Goal: Task Accomplishment & Management: Manage account settings

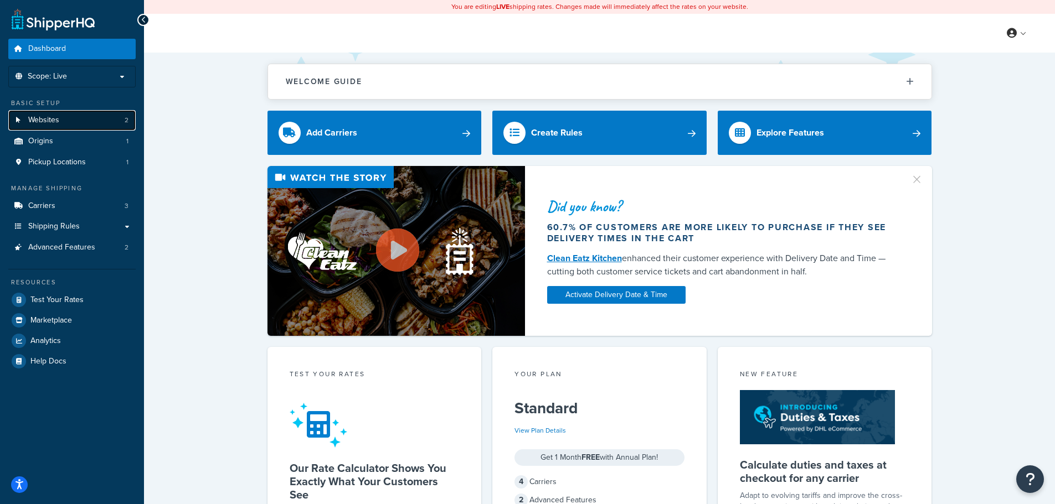
click at [74, 122] on link "Websites 2" at bounding box center [71, 120] width 127 height 20
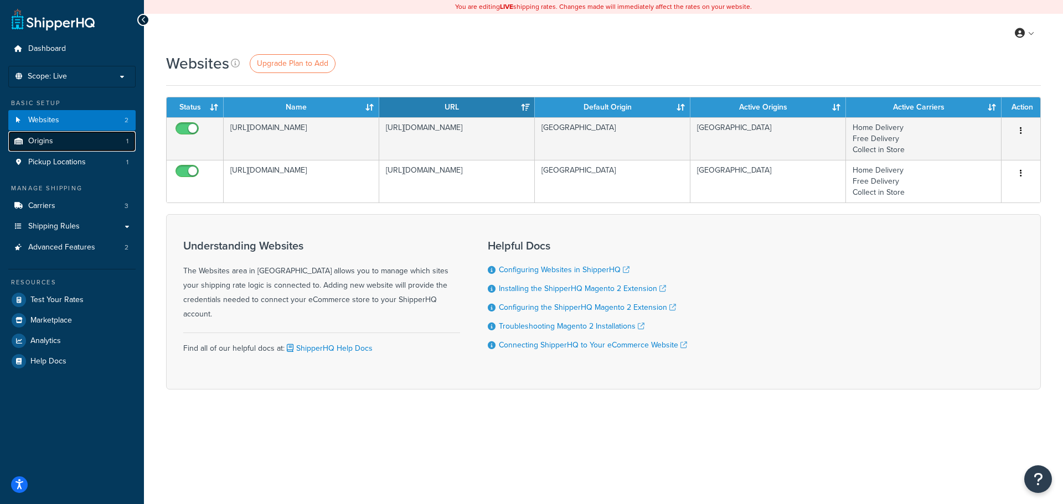
click at [97, 142] on link "Origins 1" at bounding box center [71, 141] width 127 height 20
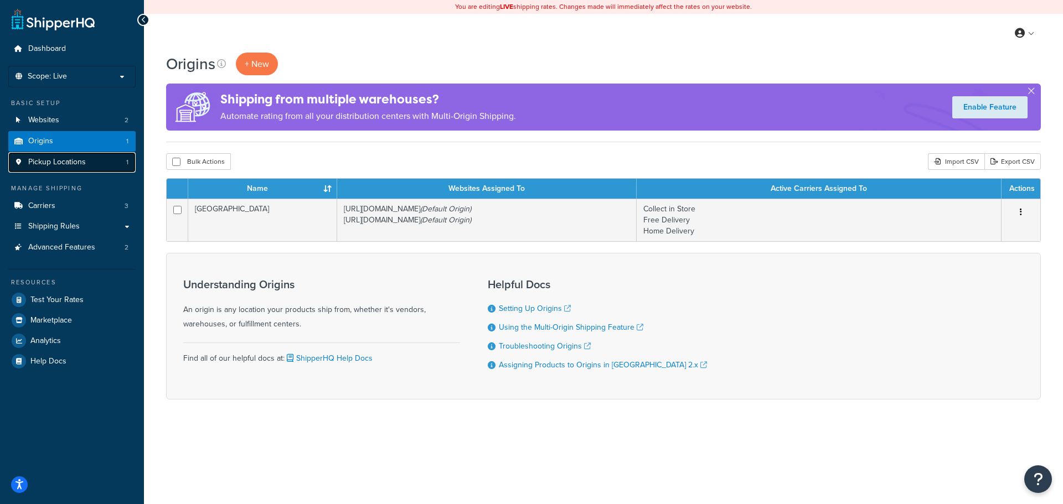
click at [71, 158] on span "Pickup Locations" at bounding box center [57, 162] width 58 height 9
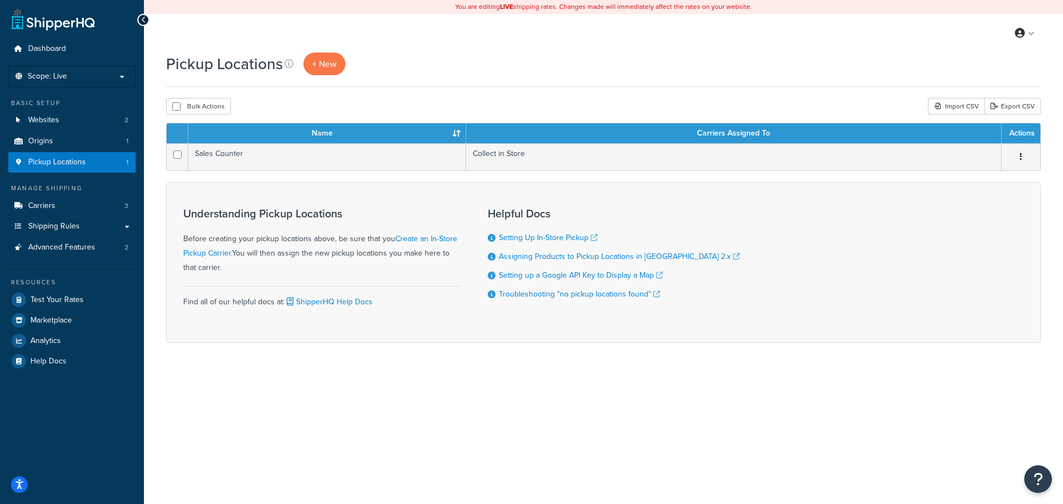
click at [158, 180] on div "Pickup Locations + New Bulk Actions Duplicate Delete Import CSV Export CSV Cont…" at bounding box center [603, 217] width 919 height 329
click at [74, 198] on link "Carriers 3" at bounding box center [71, 206] width 127 height 20
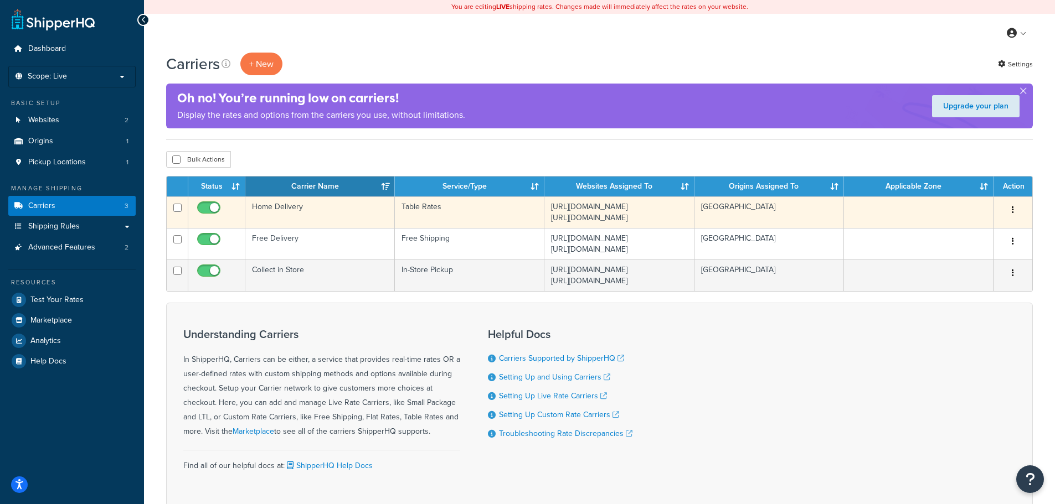
click at [342, 216] on td "Home Delivery" at bounding box center [319, 213] width 149 height 32
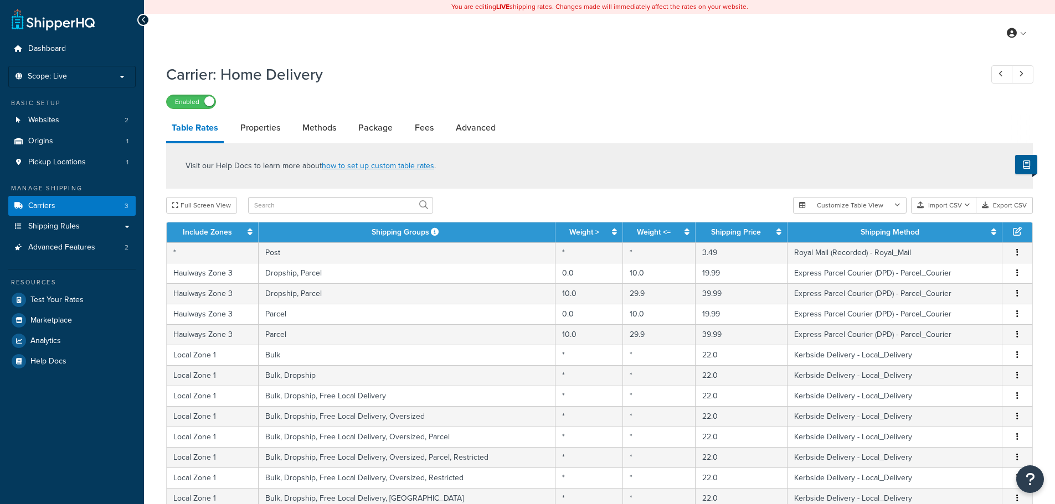
select select "25"
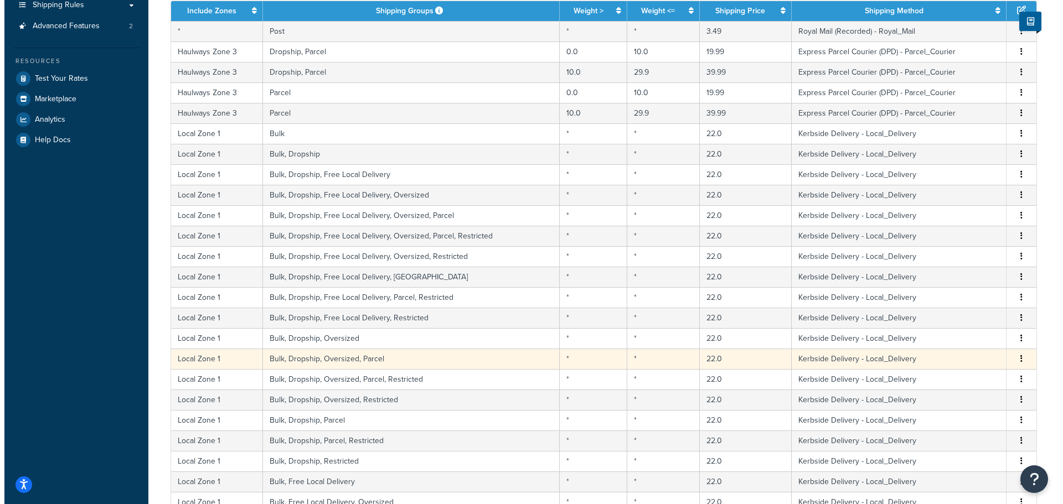
scroll to position [166, 0]
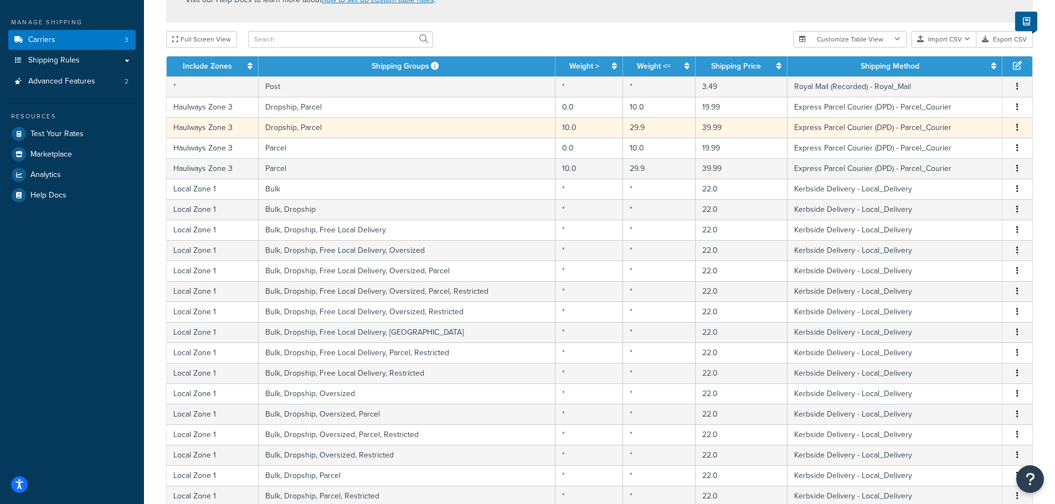
click at [358, 130] on td "Dropship, Parcel" at bounding box center [407, 127] width 297 height 20
select select "106127"
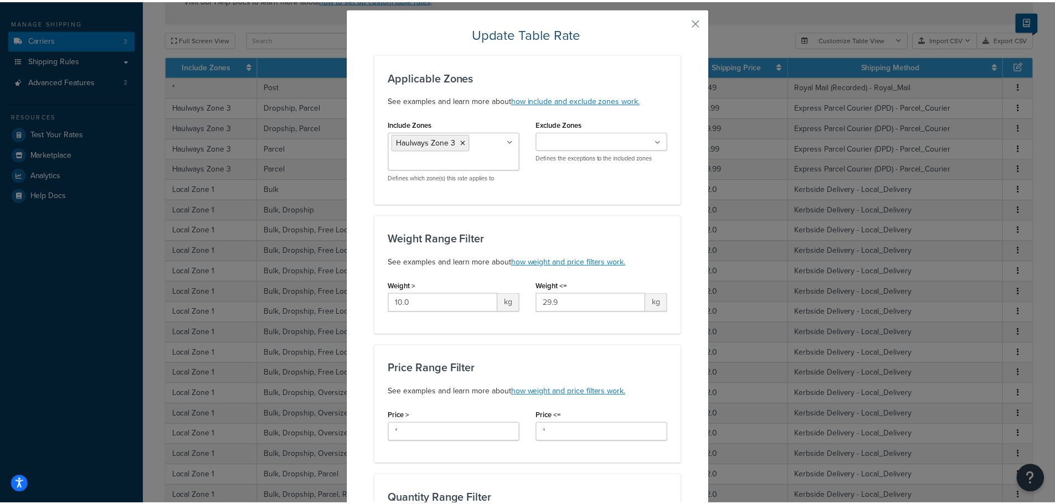
scroll to position [0, 0]
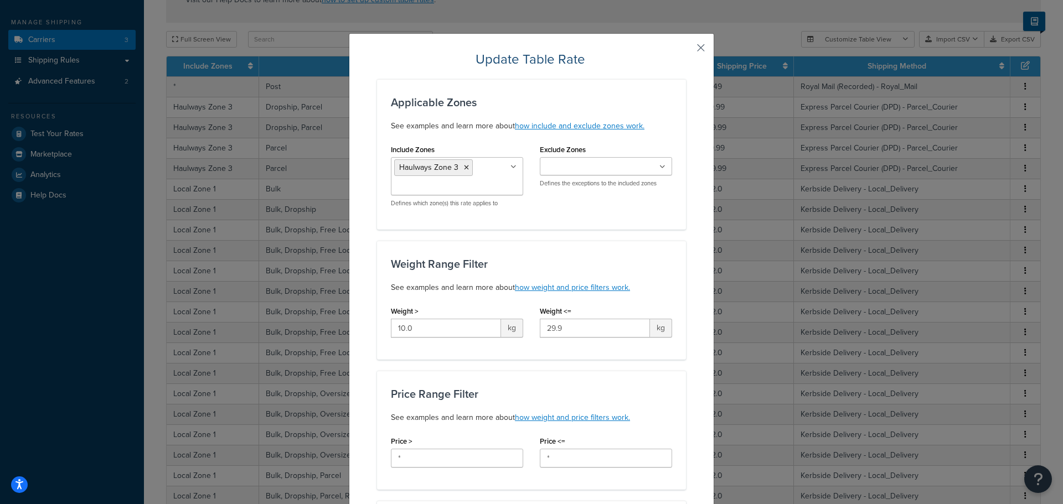
click at [686, 50] on button "button" at bounding box center [684, 51] width 3 height 3
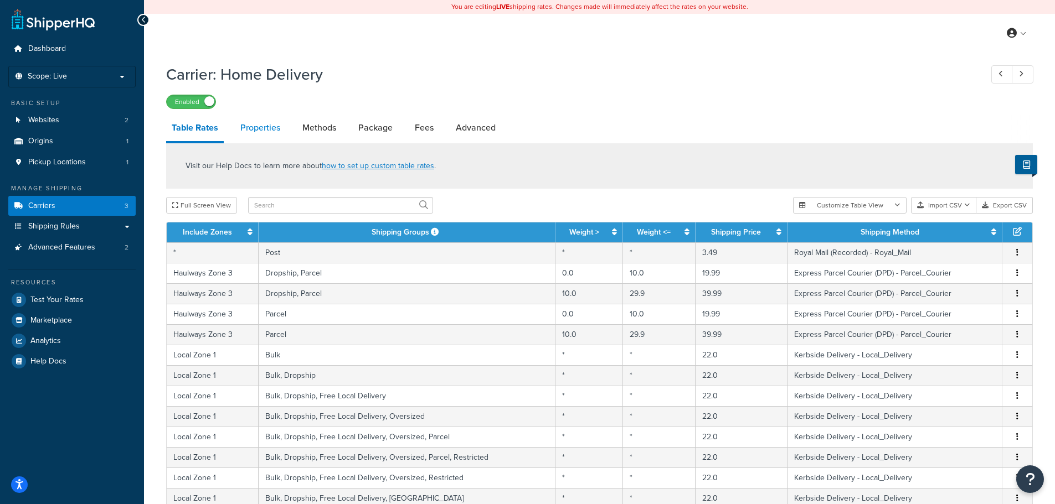
click at [254, 131] on link "Properties" at bounding box center [260, 128] width 51 height 27
select select "HIGHEST"
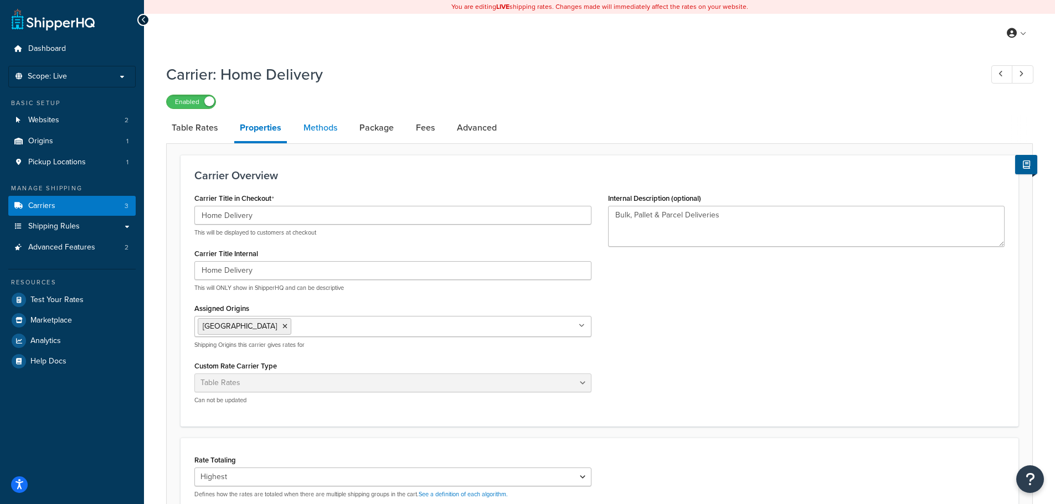
click at [329, 135] on link "Methods" at bounding box center [320, 128] width 45 height 27
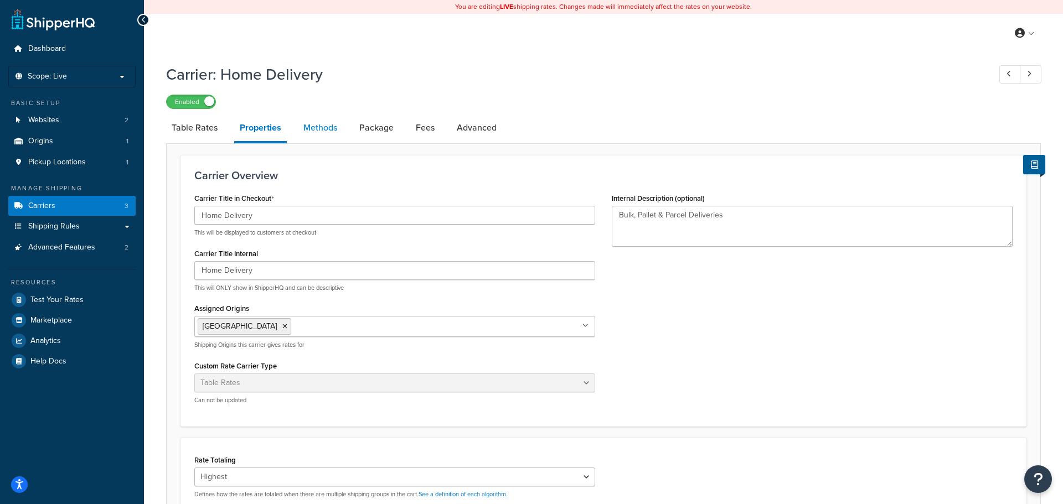
select select "25"
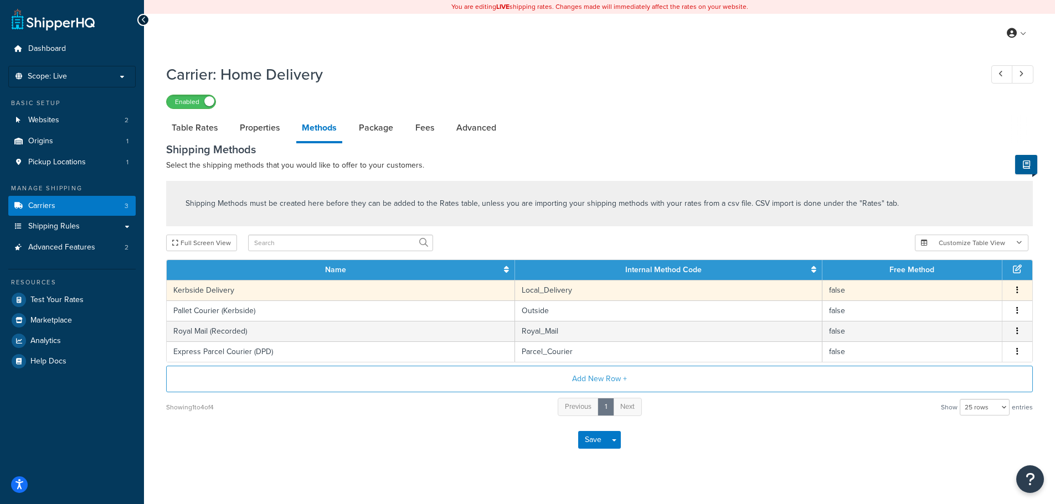
click at [255, 295] on td "Kerbside Delivery" at bounding box center [341, 290] width 348 height 20
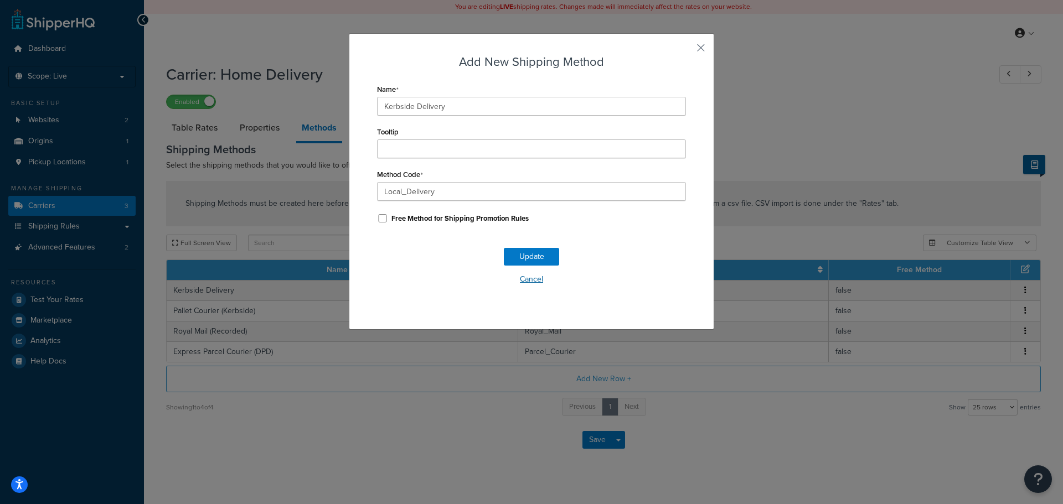
click at [523, 278] on button "Cancel" at bounding box center [531, 279] width 309 height 17
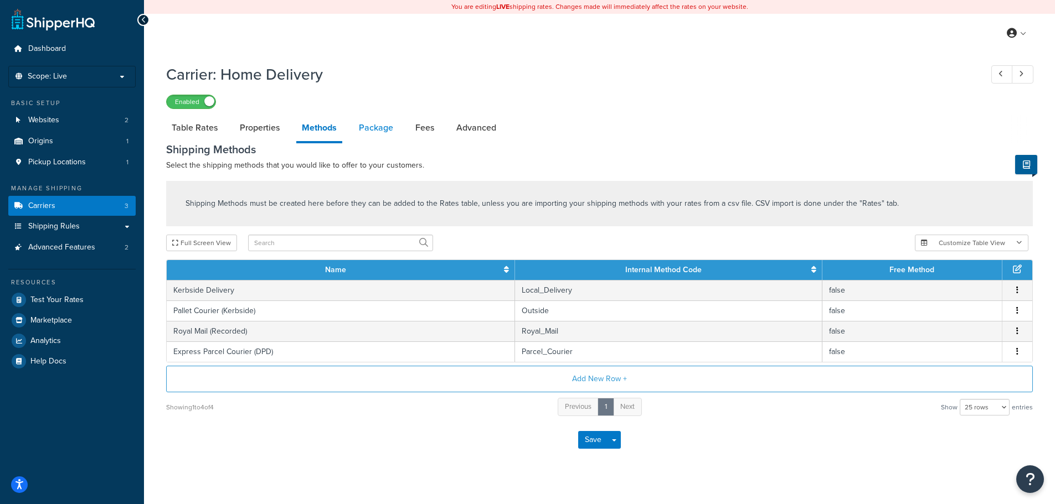
click at [386, 131] on link "Package" at bounding box center [375, 128] width 45 height 27
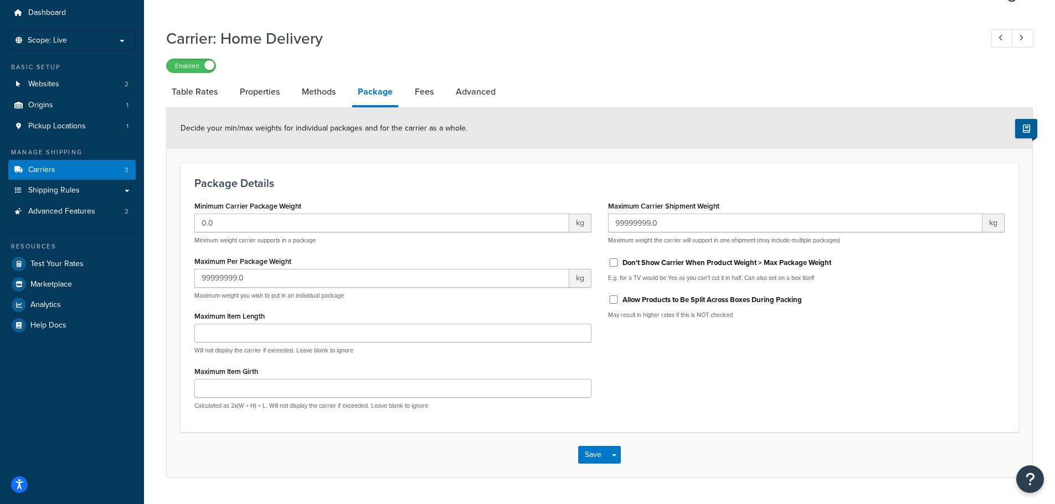
scroll to position [55, 0]
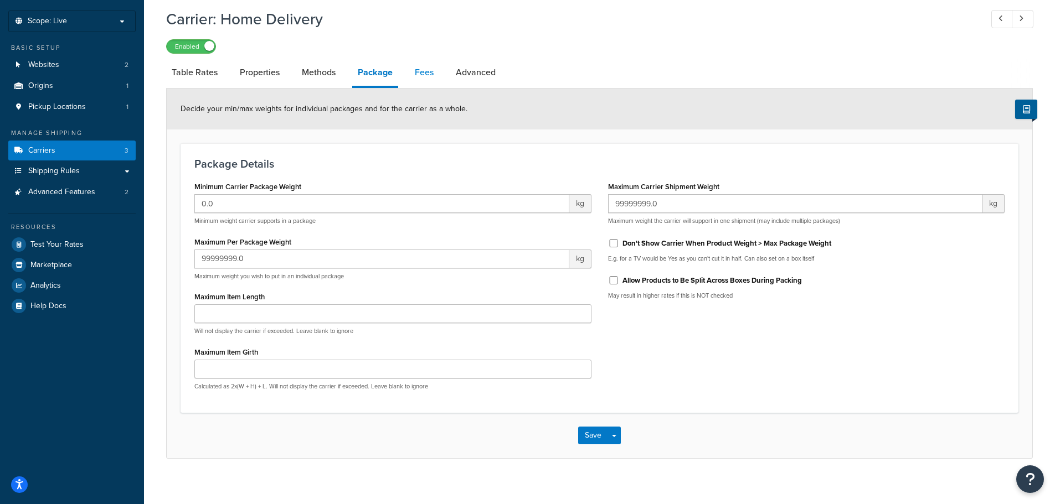
click at [427, 69] on link "Fees" at bounding box center [424, 72] width 30 height 27
select select "AFTER"
